Goal: Task Accomplishment & Management: Use online tool/utility

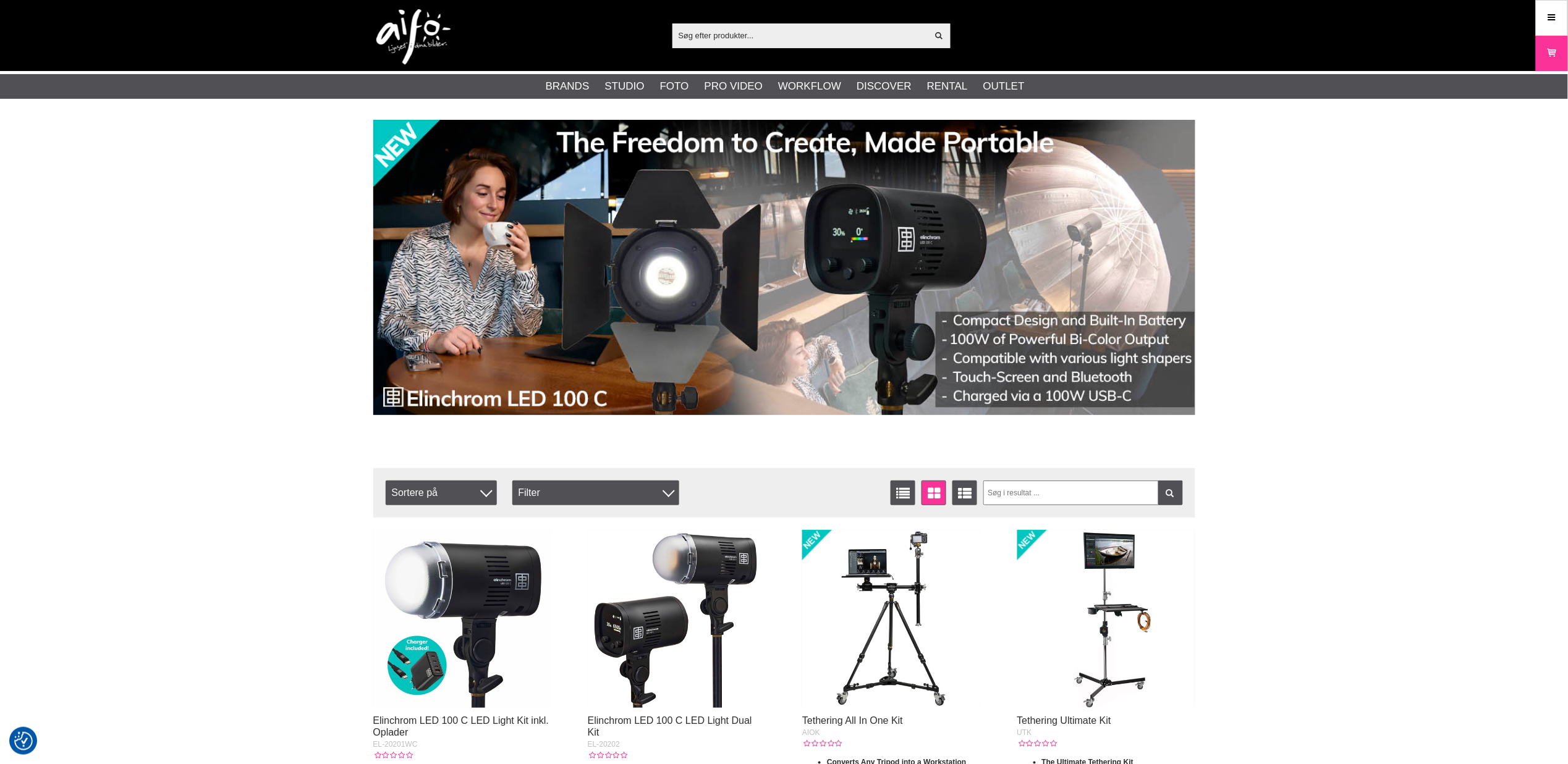
click at [691, 35] on input "text" at bounding box center [799, 34] width 255 height 18
paste input "818307014374"
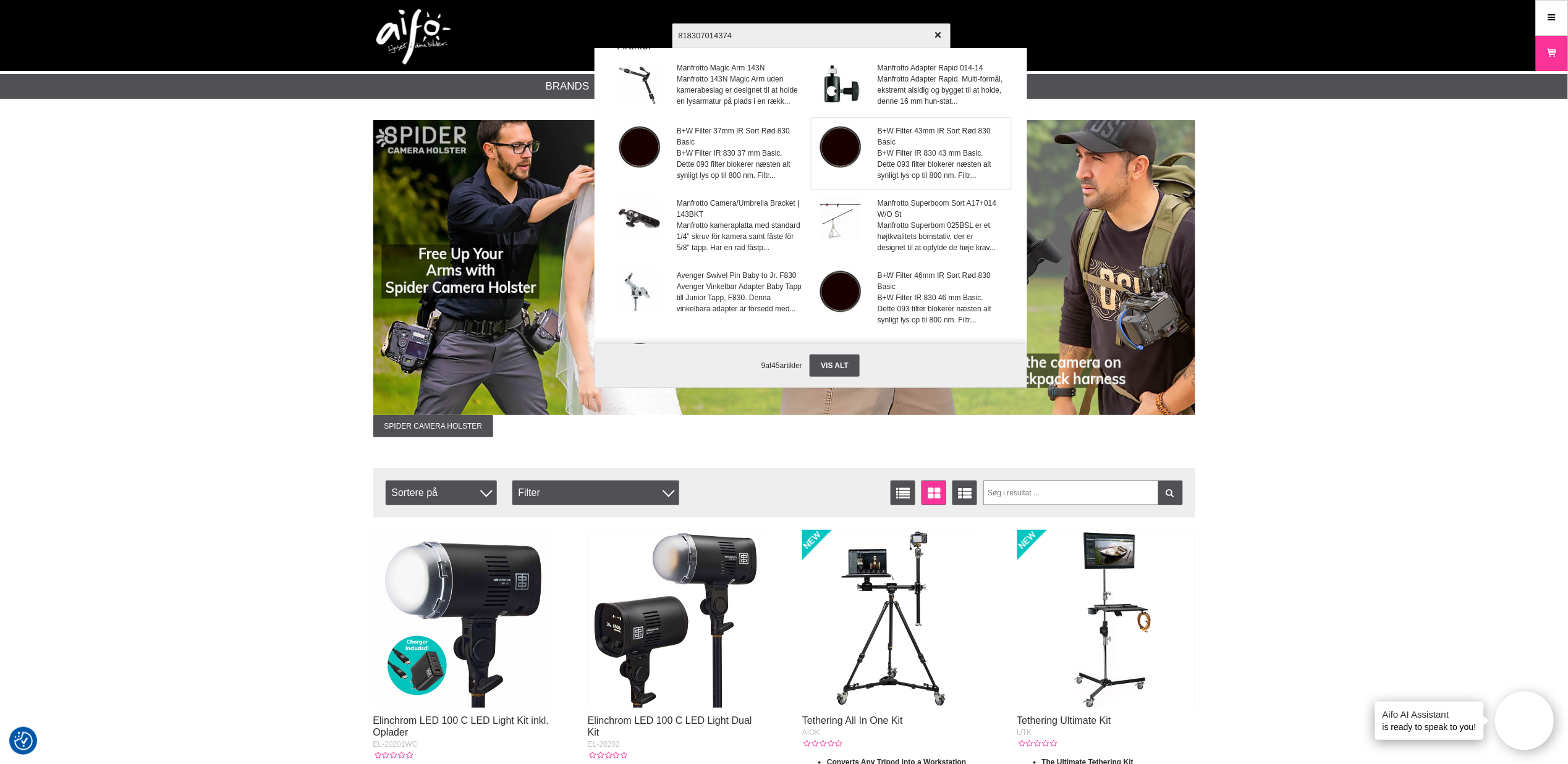
scroll to position [13, 0]
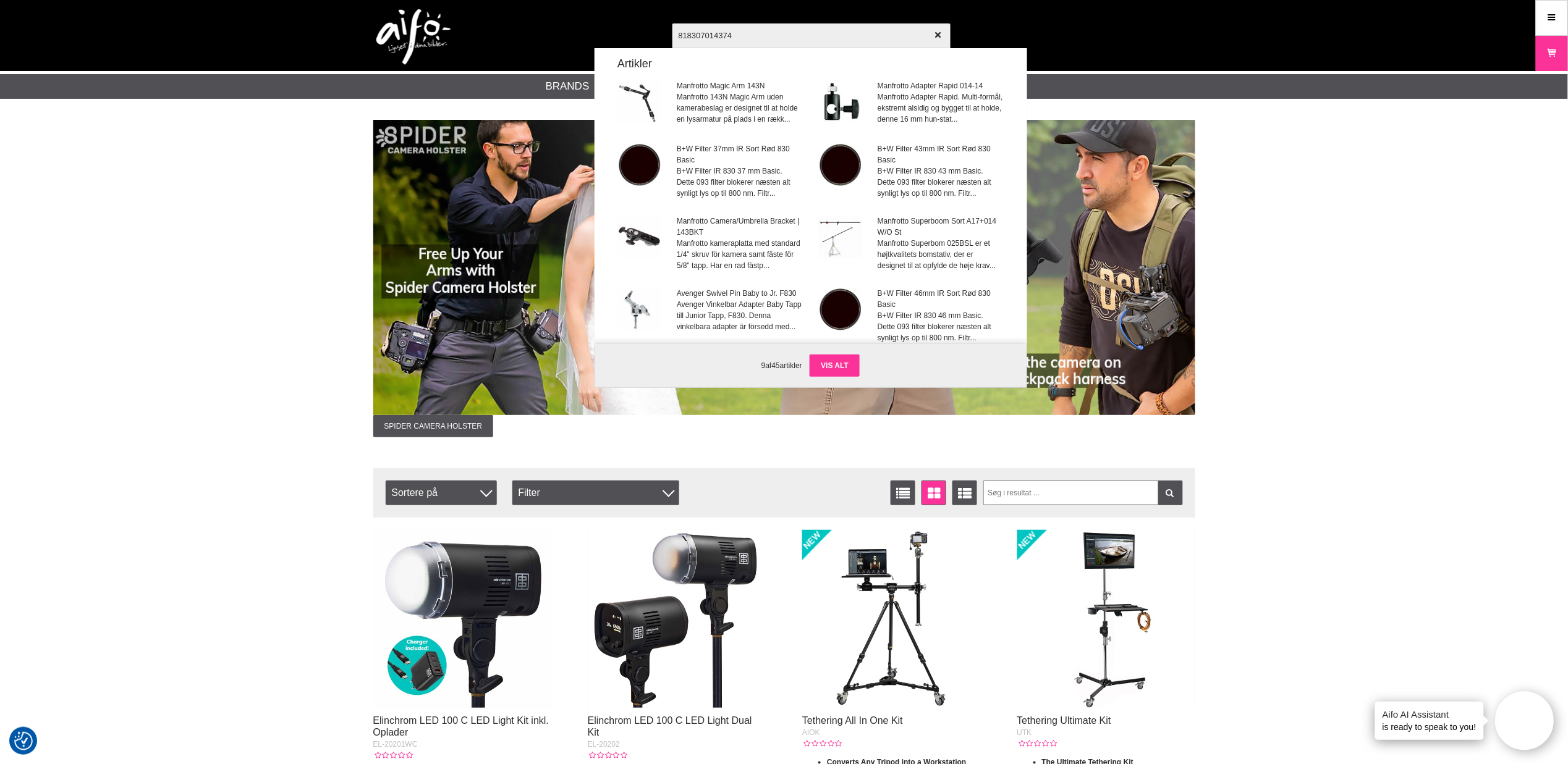
type input "818307014374"
click at [836, 361] on link "Vis alt" at bounding box center [834, 366] width 50 height 22
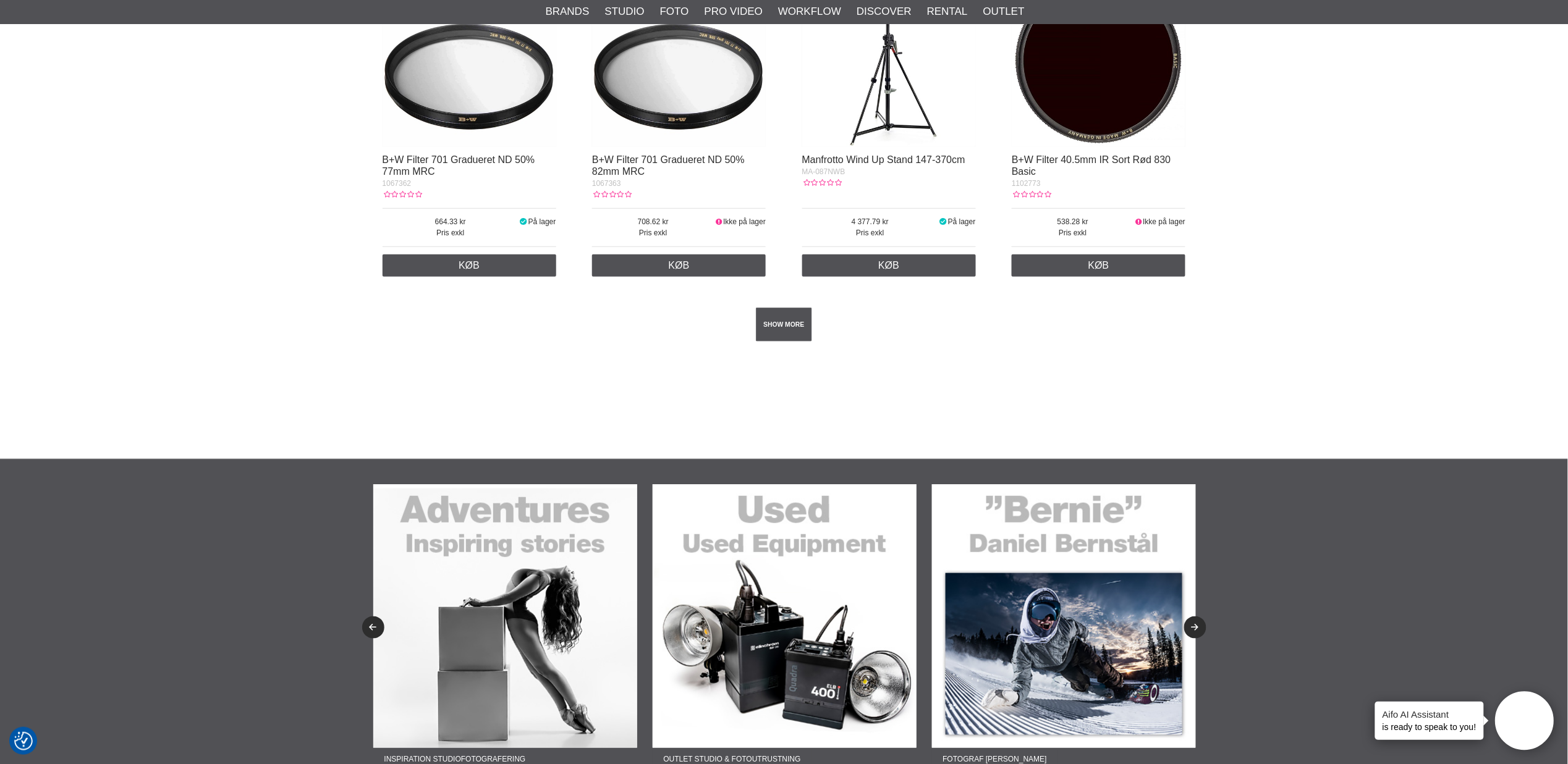
scroll to position [2128, 0]
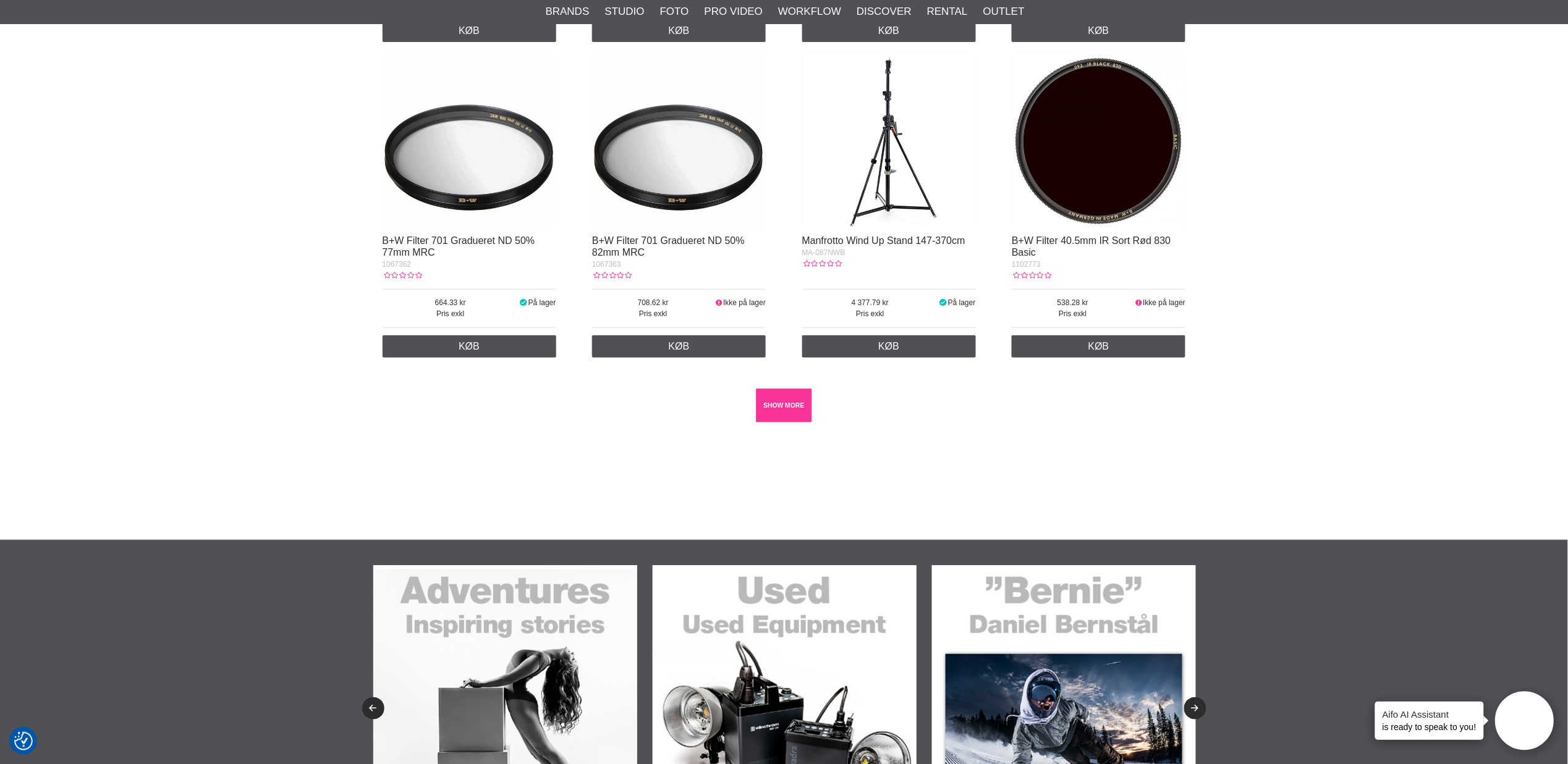
click at [789, 406] on link "SHOW MORE" at bounding box center [784, 406] width 56 height 34
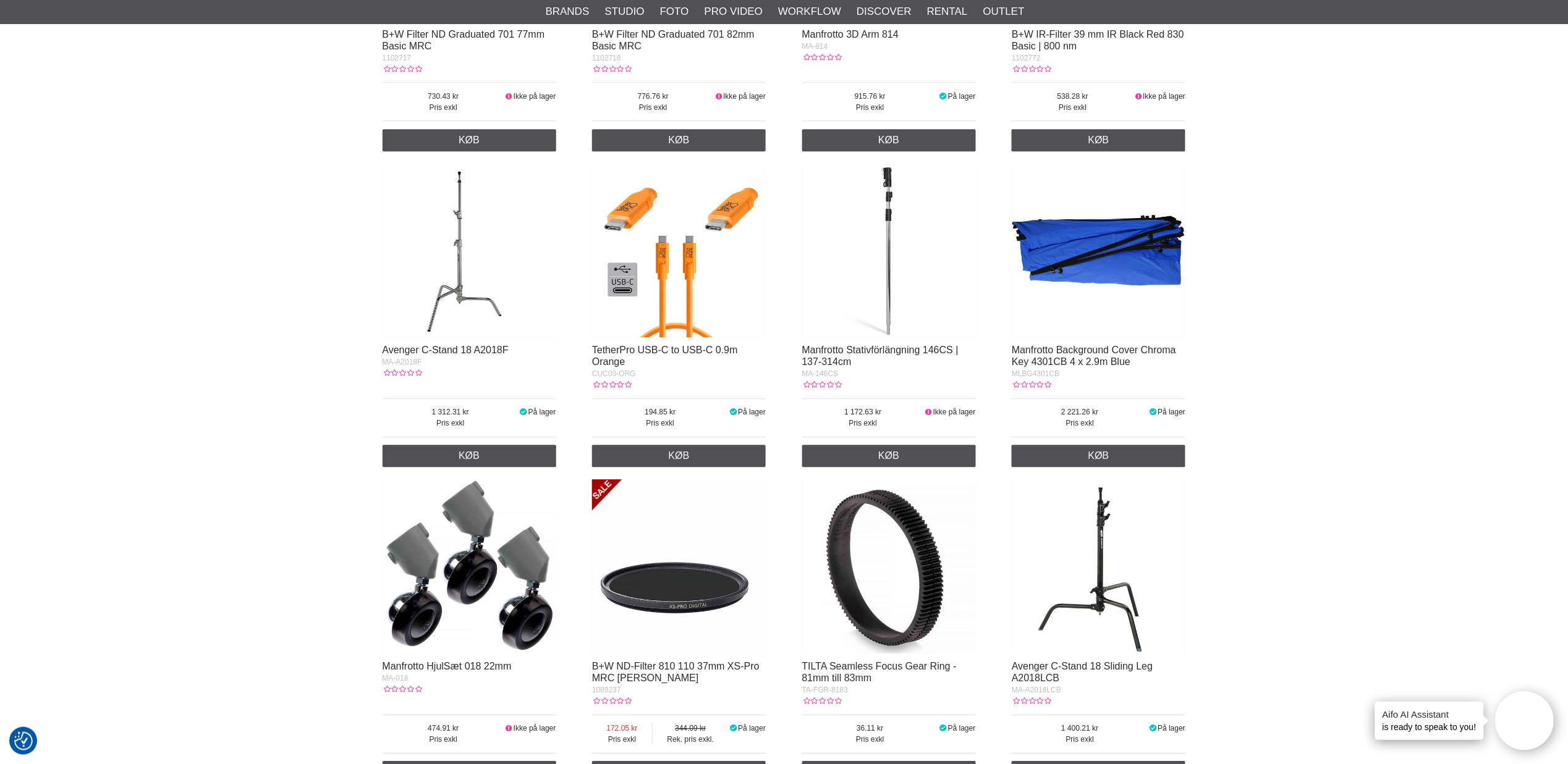
scroll to position [3295, 0]
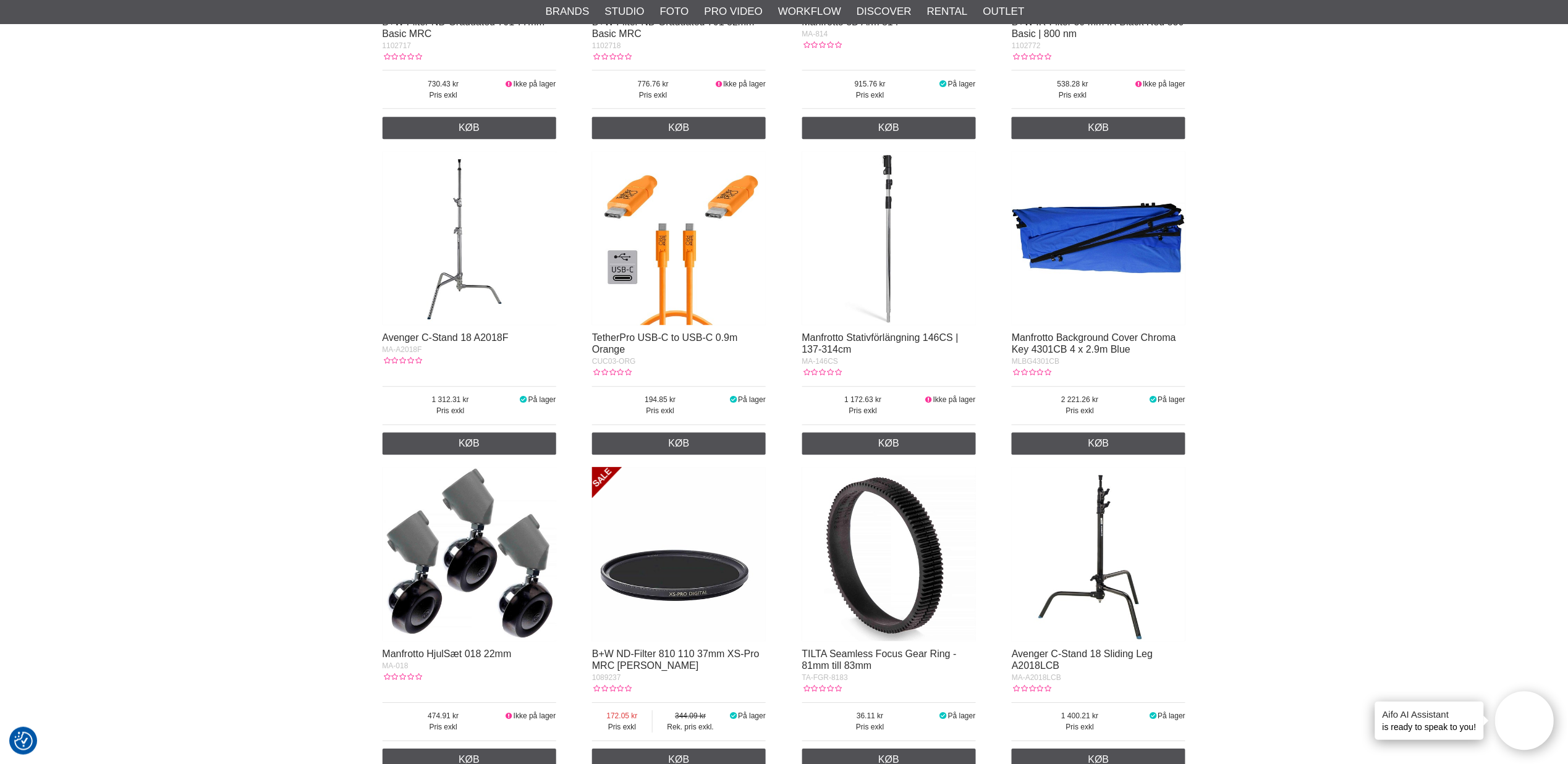
click at [665, 286] on img at bounding box center [678, 238] width 174 height 174
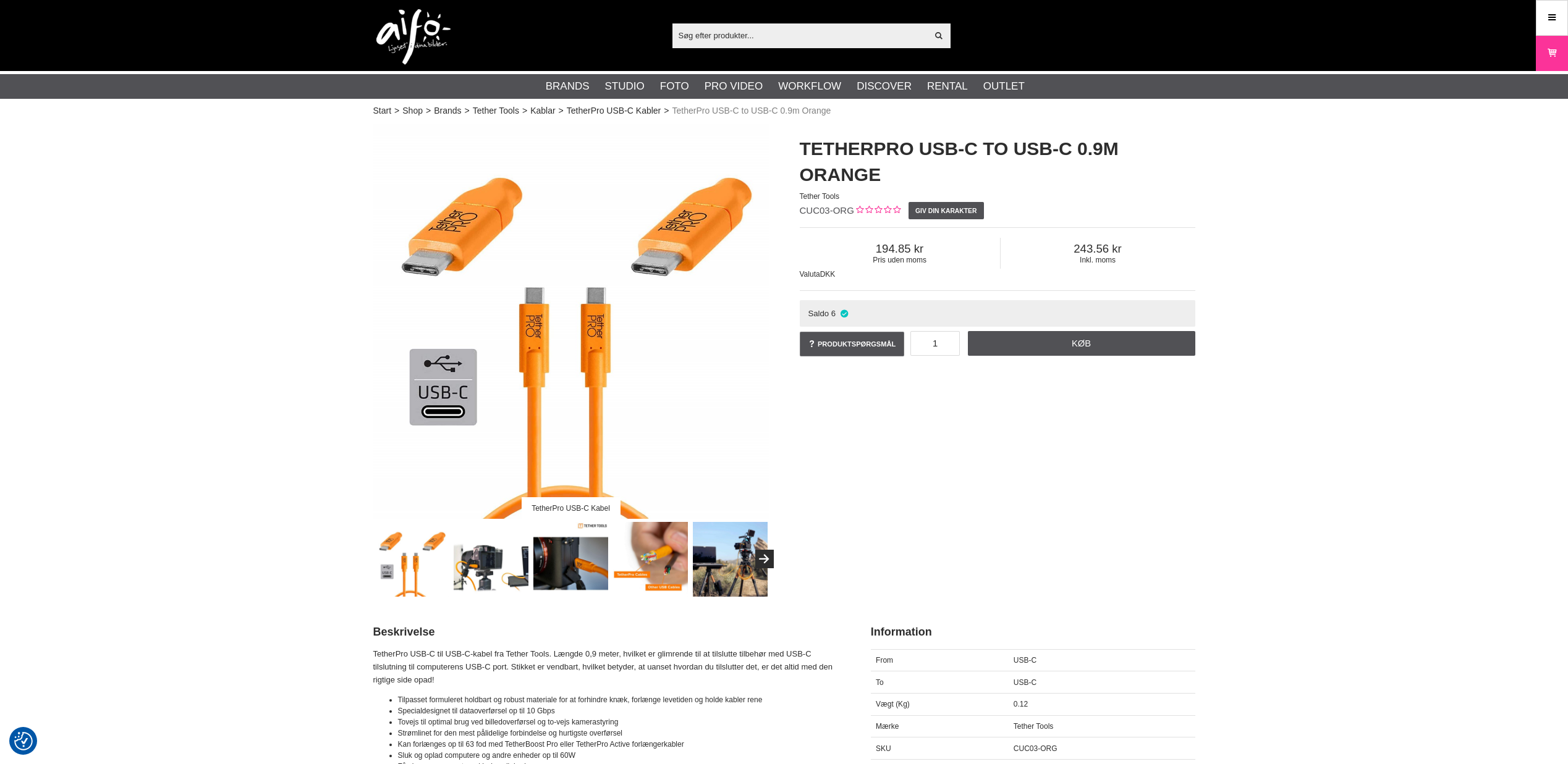
checkbox input "true"
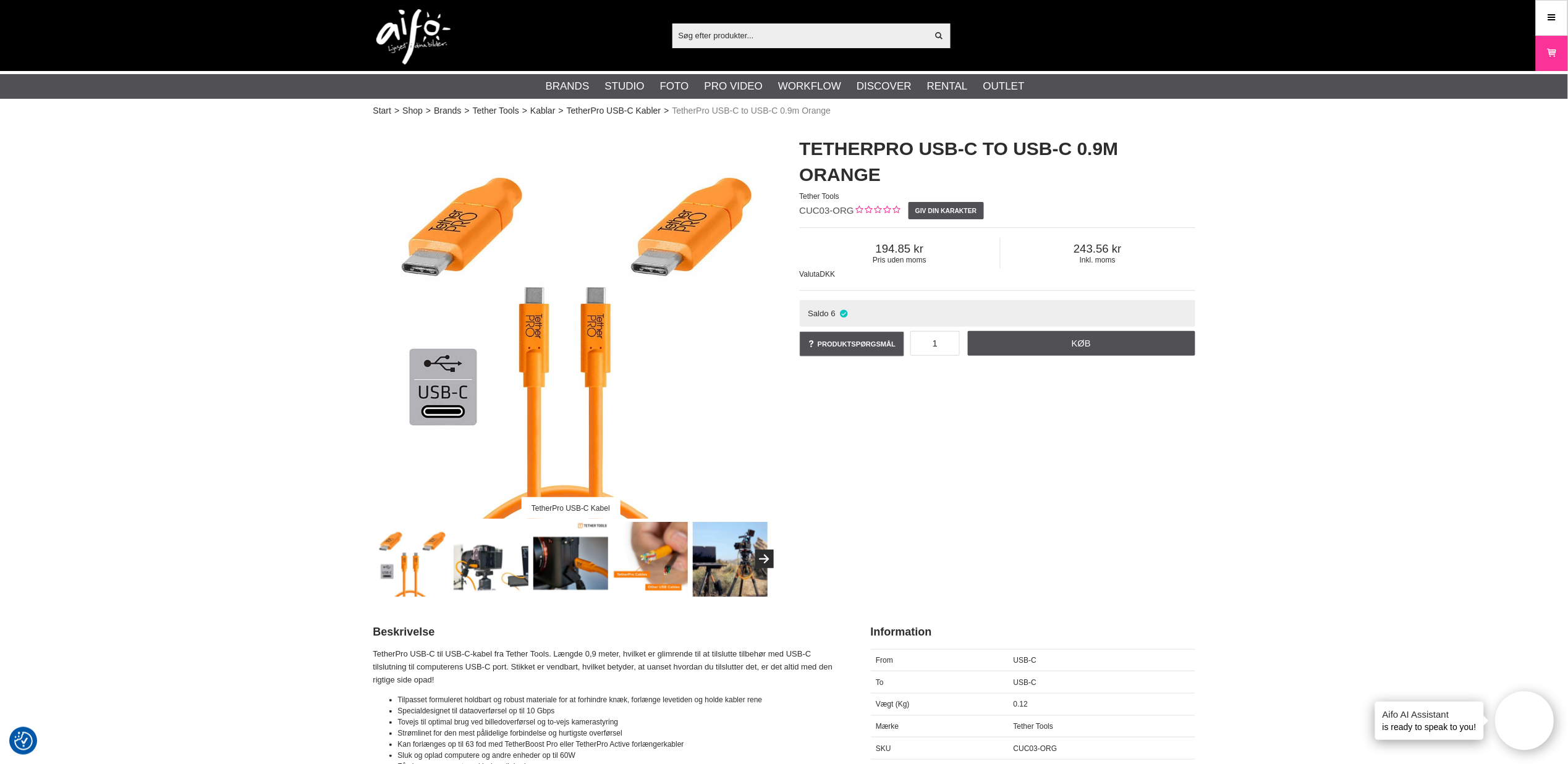
click at [750, 35] on input "text" at bounding box center [799, 34] width 255 height 18
paste input "818307014374"
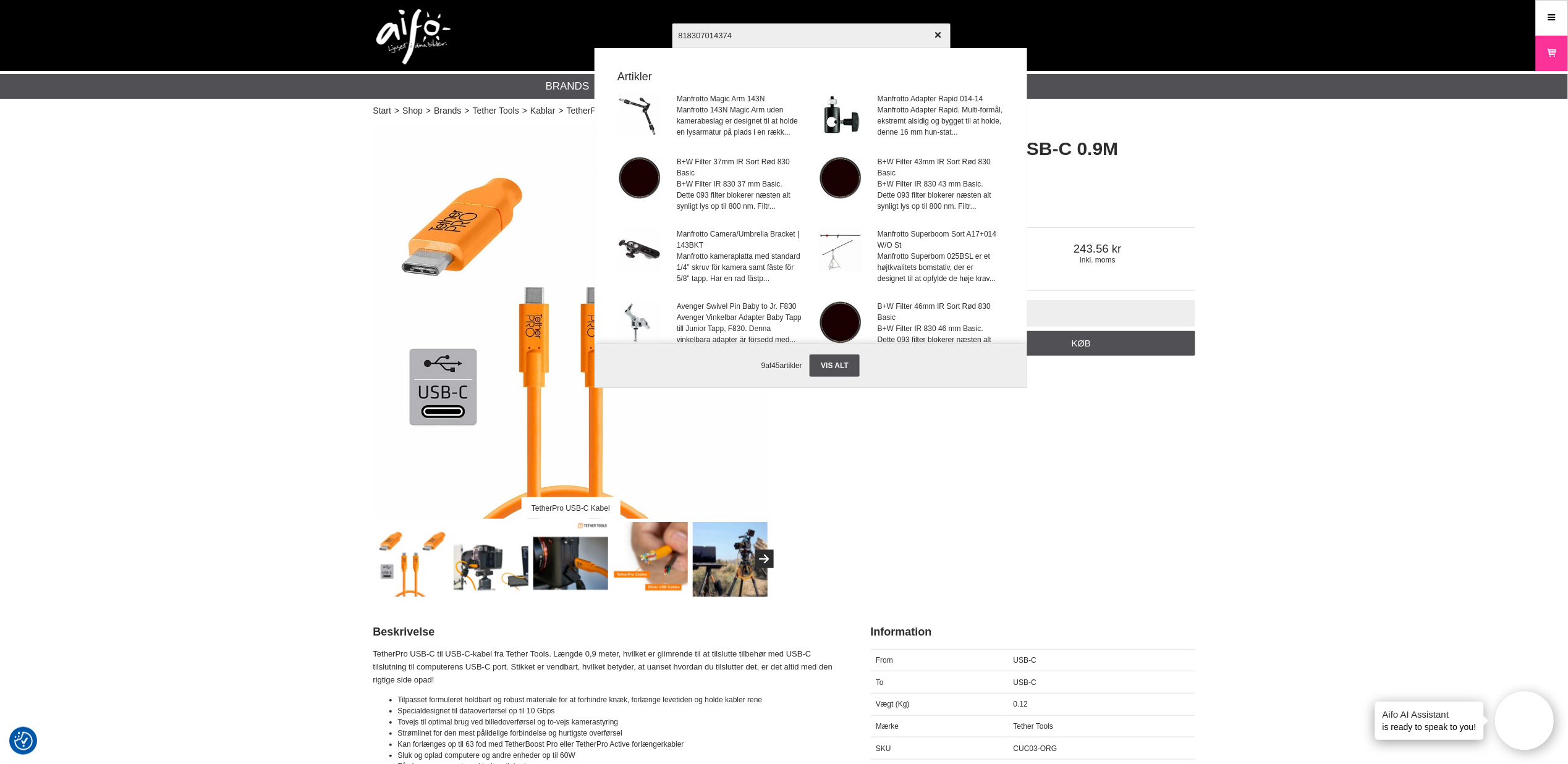
type input "818307014374"
click at [1262, 158] on div at bounding box center [784, 382] width 1568 height 764
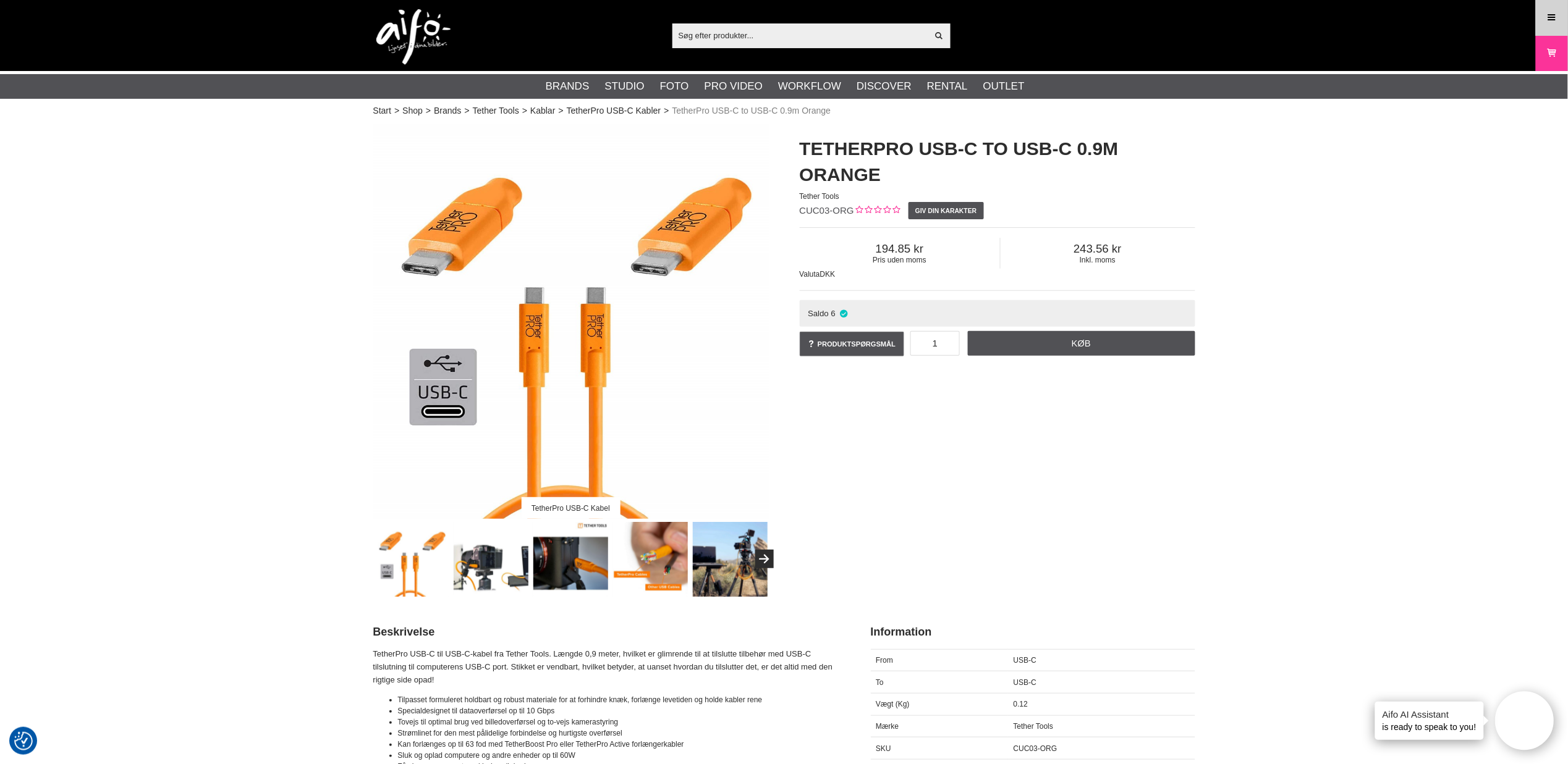
click at [1554, 16] on icon at bounding box center [1552, 18] width 11 height 14
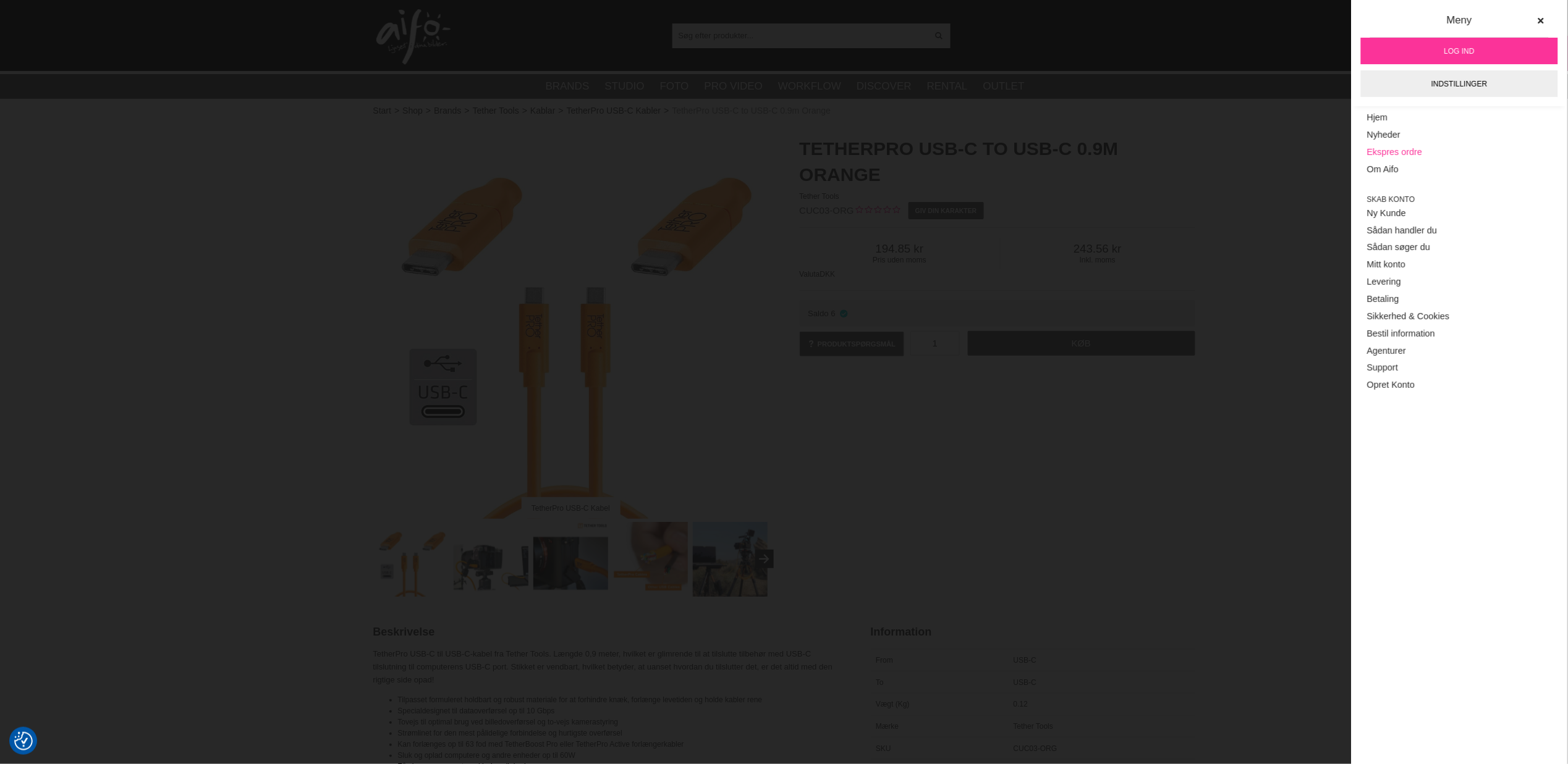
click at [1391, 154] on link "Ekspres ordre" at bounding box center [1459, 153] width 185 height 18
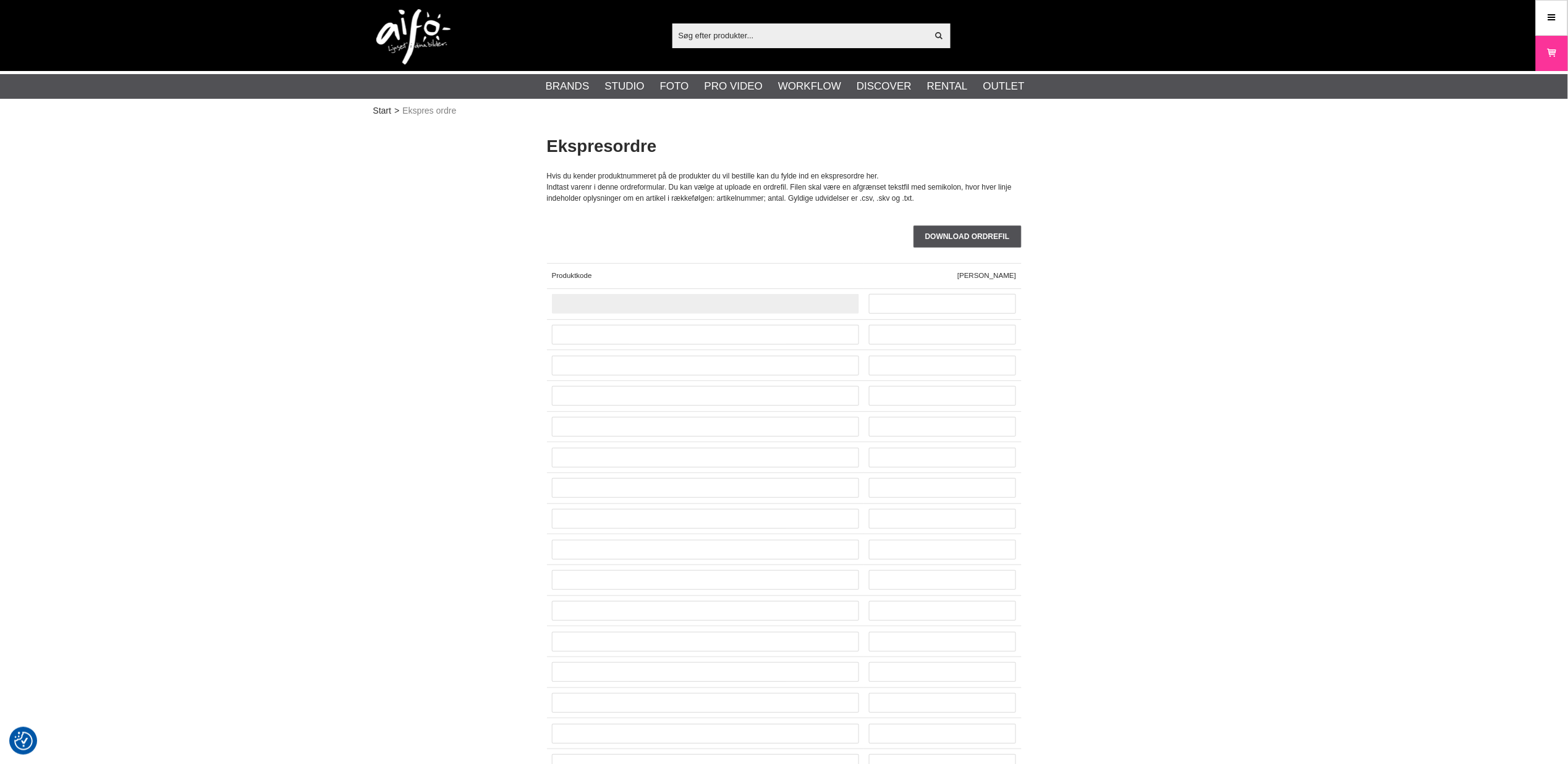
click at [569, 309] on input "text" at bounding box center [706, 304] width 307 height 20
paste input "818307014374"
type input "818307014374"
type input "5"
drag, startPoint x: 654, startPoint y: 310, endPoint x: 676, endPoint y: 310, distance: 22.0
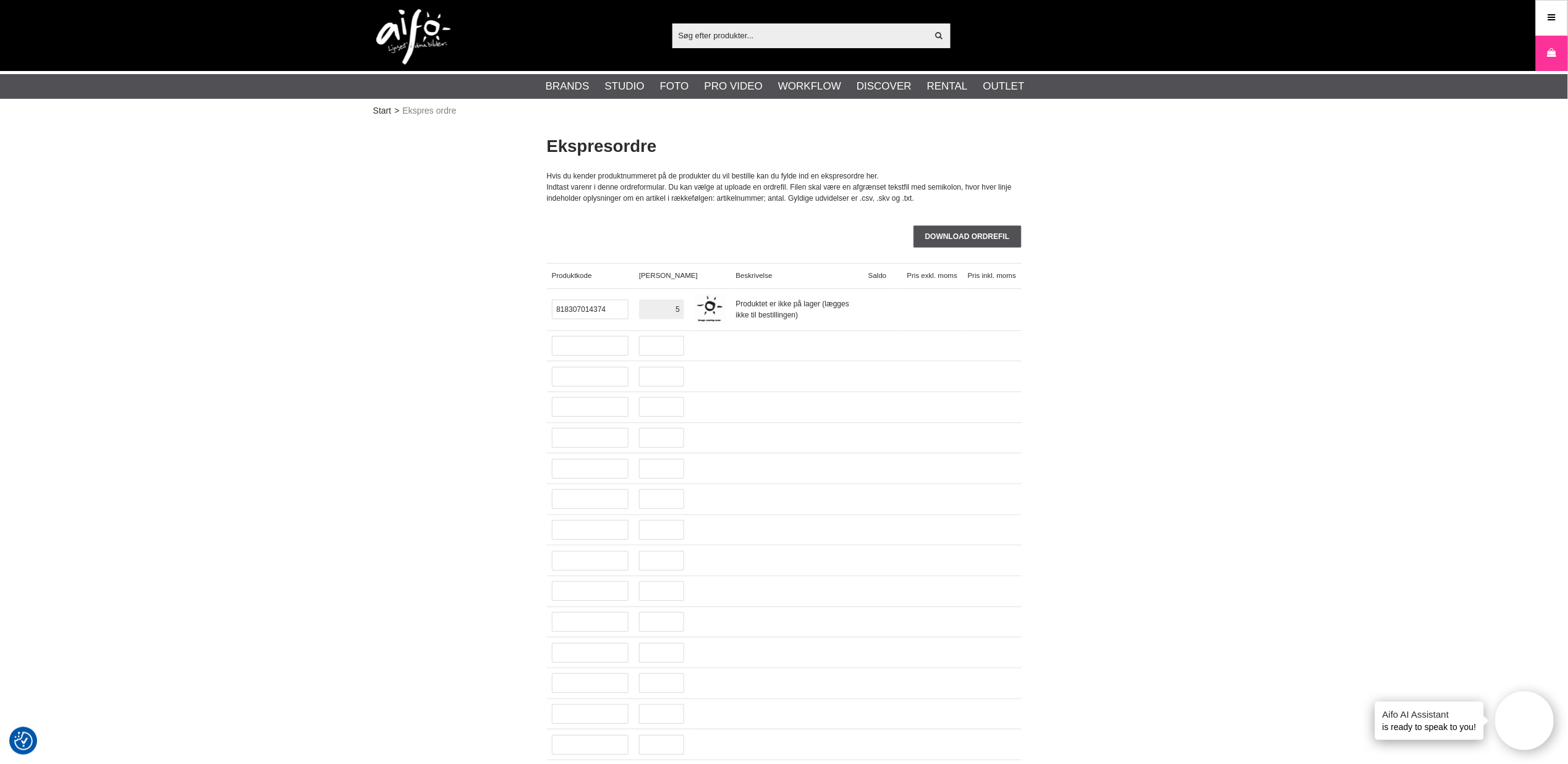
click at [676, 310] on input "5" at bounding box center [662, 310] width 45 height 20
type input "1"
